Goal: Register for event/course

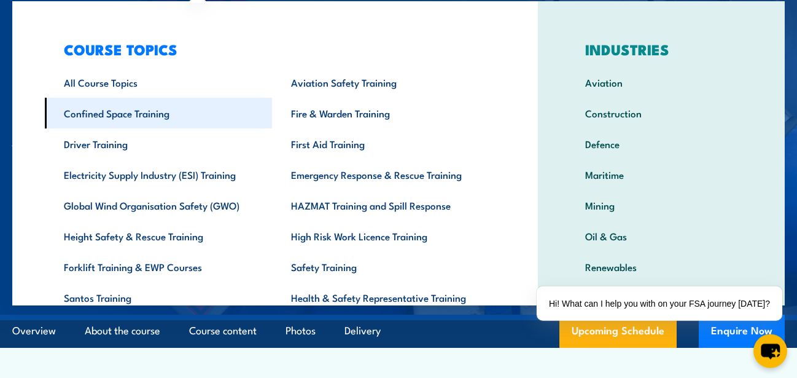
scroll to position [63, 0]
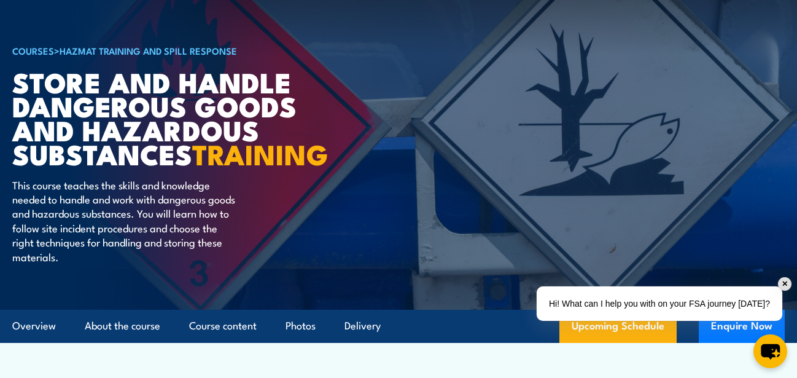
click at [661, 304] on div "Hi! What can I help you with on your FSA journey [DATE]?" at bounding box center [660, 303] width 246 height 34
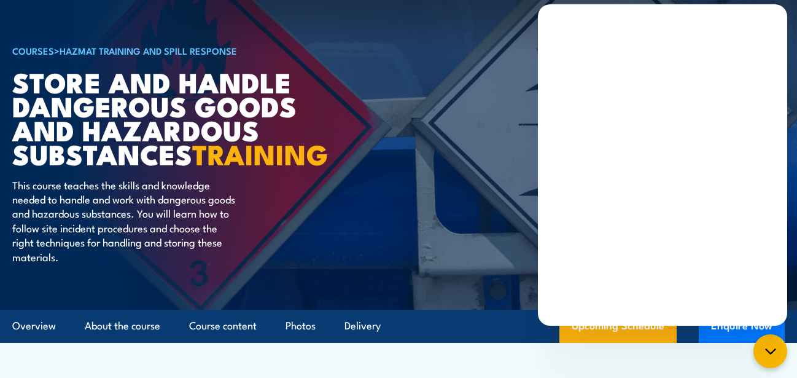
click at [492, 24] on article "COURSES > HAZMAT Training and Spill Response Store And Handle Dangerous Goods a…" at bounding box center [398, 123] width 772 height 373
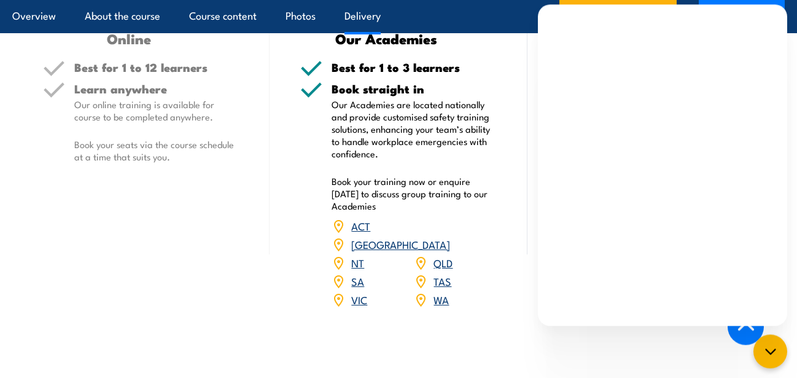
scroll to position [1503, 0]
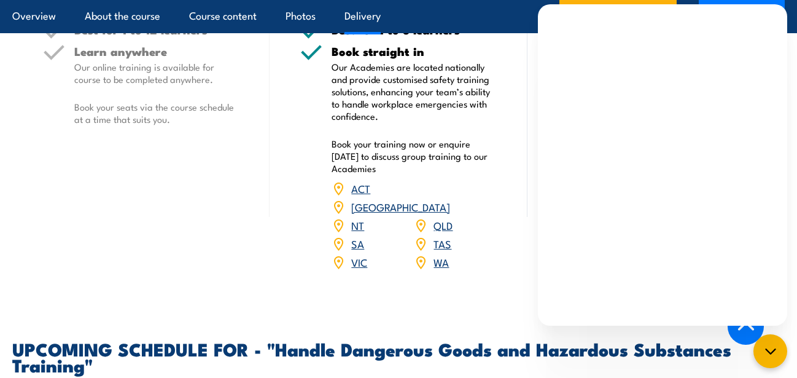
click at [440, 231] on link "QLD" at bounding box center [442, 224] width 19 height 15
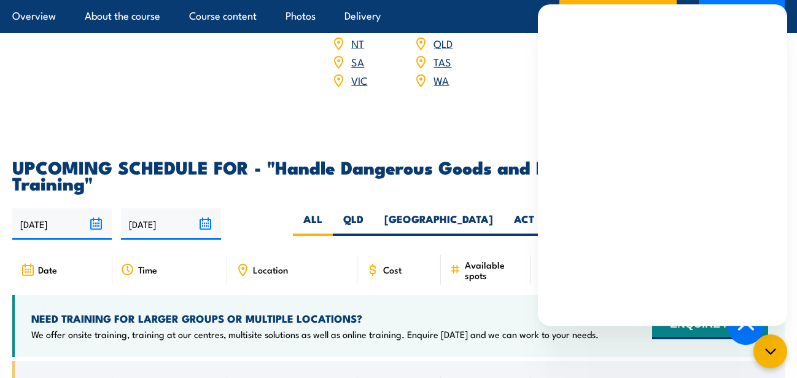
scroll to position [1691, 0]
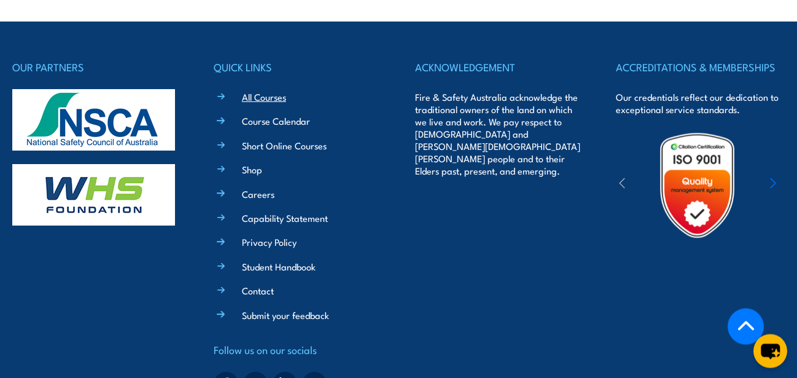
scroll to position [3101, 0]
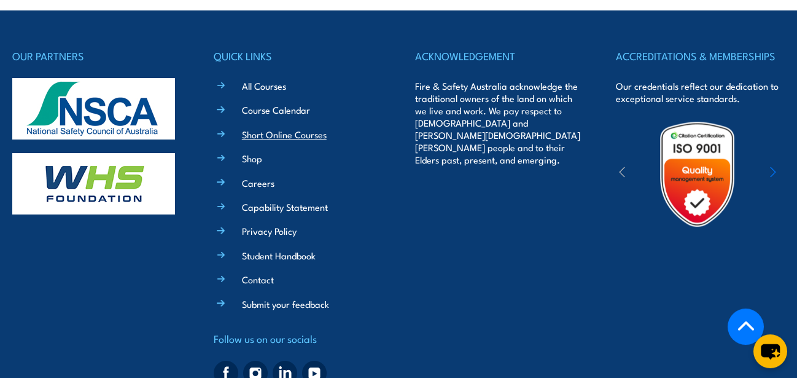
click at [276, 139] on link "Short Online Courses" at bounding box center [284, 134] width 85 height 13
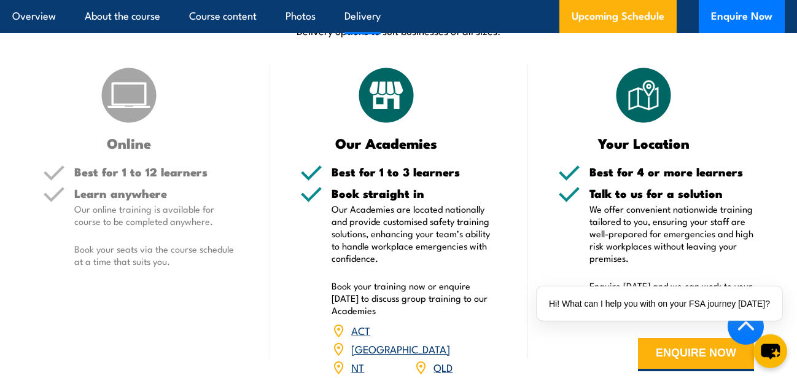
scroll to position [1503, 0]
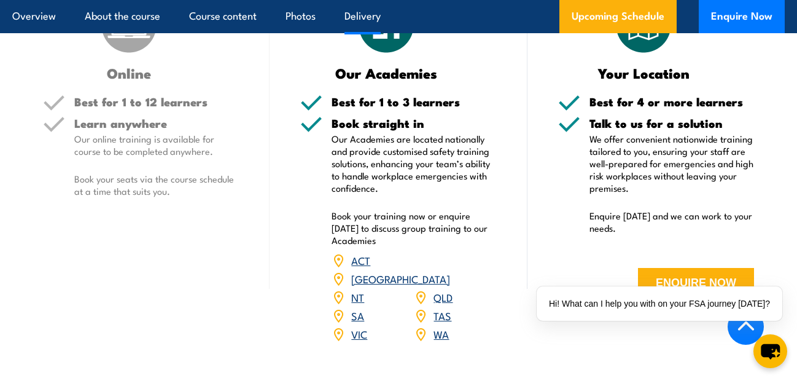
click at [422, 300] on img at bounding box center [421, 297] width 14 height 14
click at [443, 301] on link "QLD" at bounding box center [442, 296] width 19 height 15
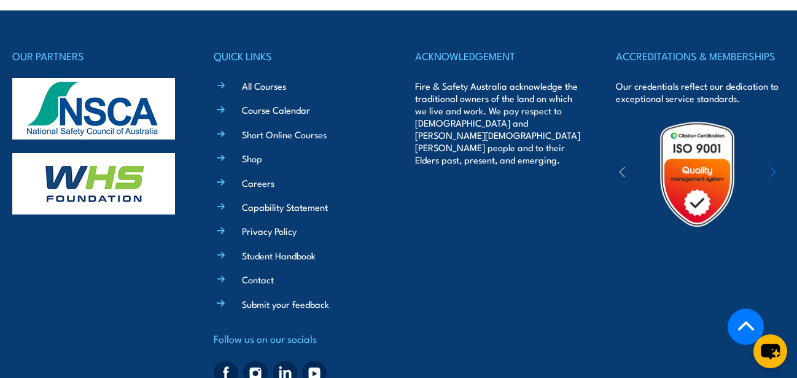
scroll to position [3155, 0]
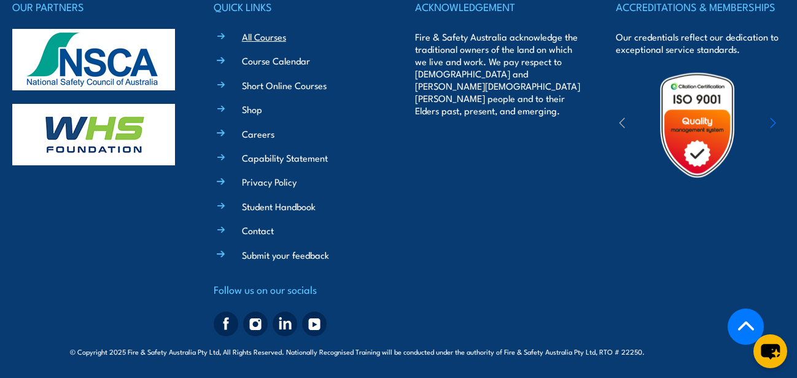
click at [261, 36] on link "All Courses" at bounding box center [264, 36] width 44 height 13
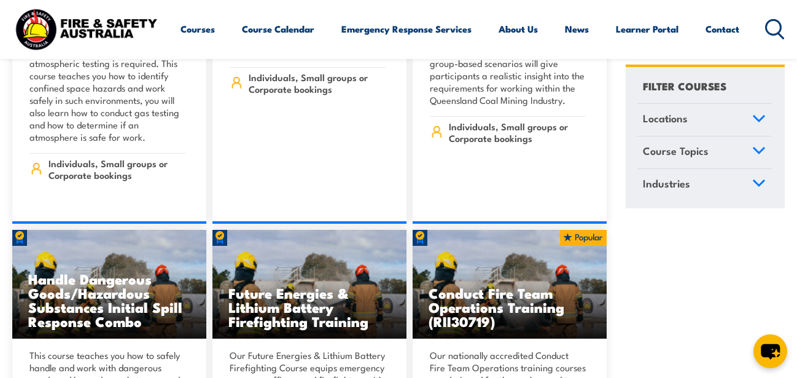
scroll to position [2693, 0]
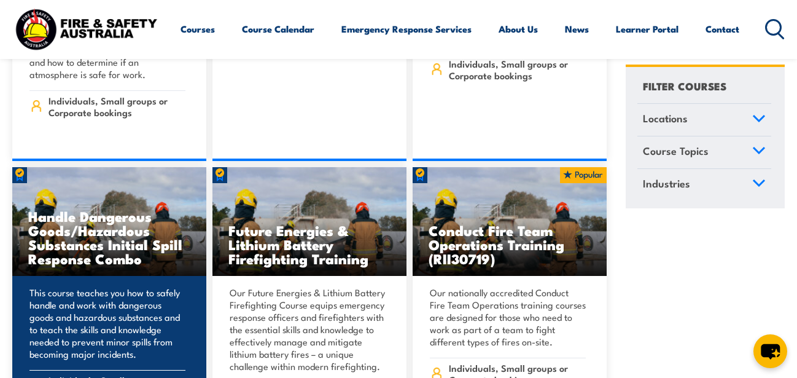
click at [98, 209] on h3 "Handle Dangerous Goods/Hazardous Substances Initial Spill Response Combo" at bounding box center [109, 237] width 162 height 56
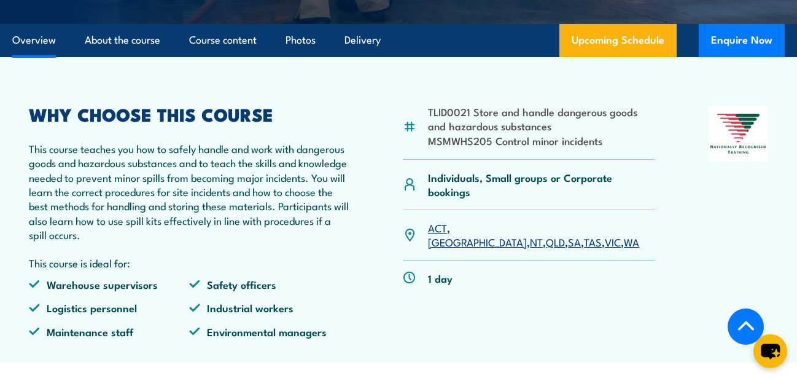
scroll to position [376, 0]
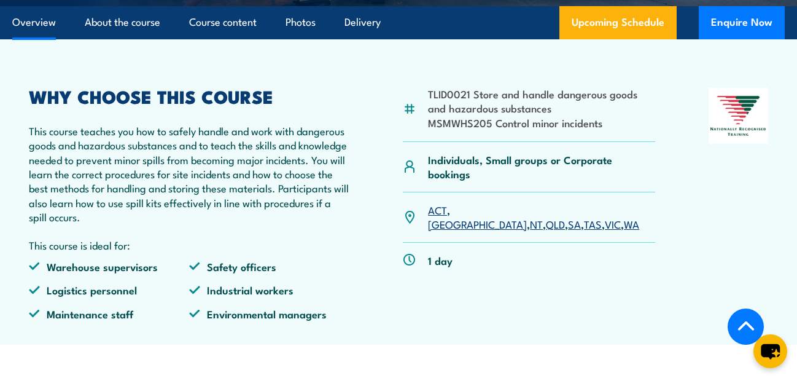
click at [546, 216] on link "QLD" at bounding box center [555, 223] width 19 height 15
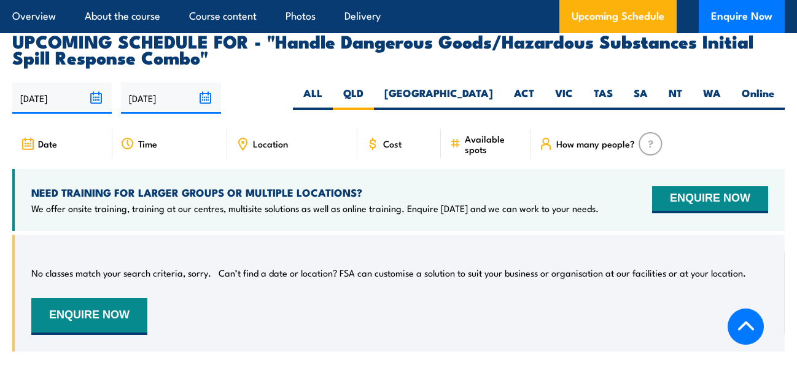
scroll to position [2076, 0]
